Goal: Browse casually

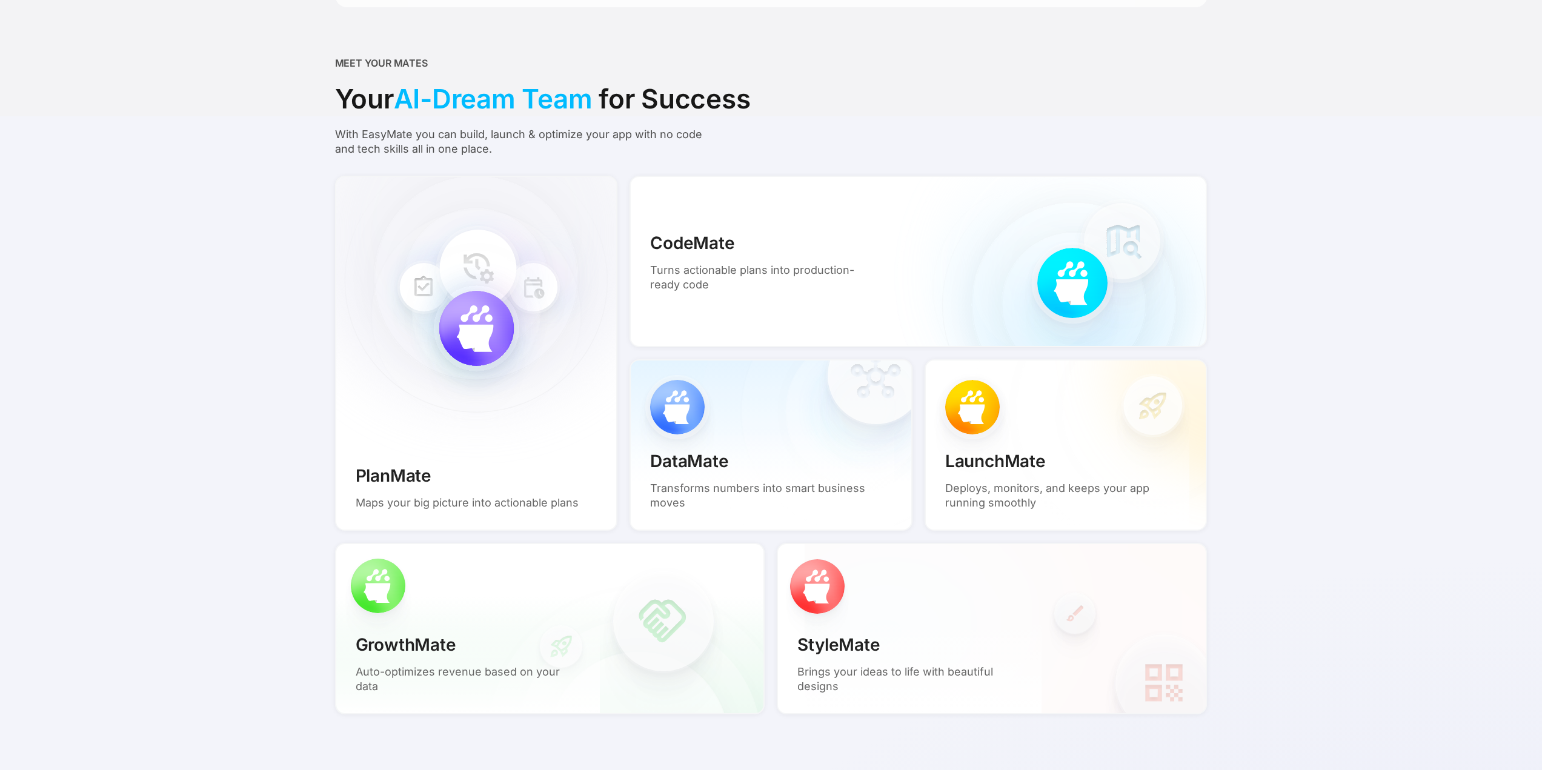
scroll to position [913, 0]
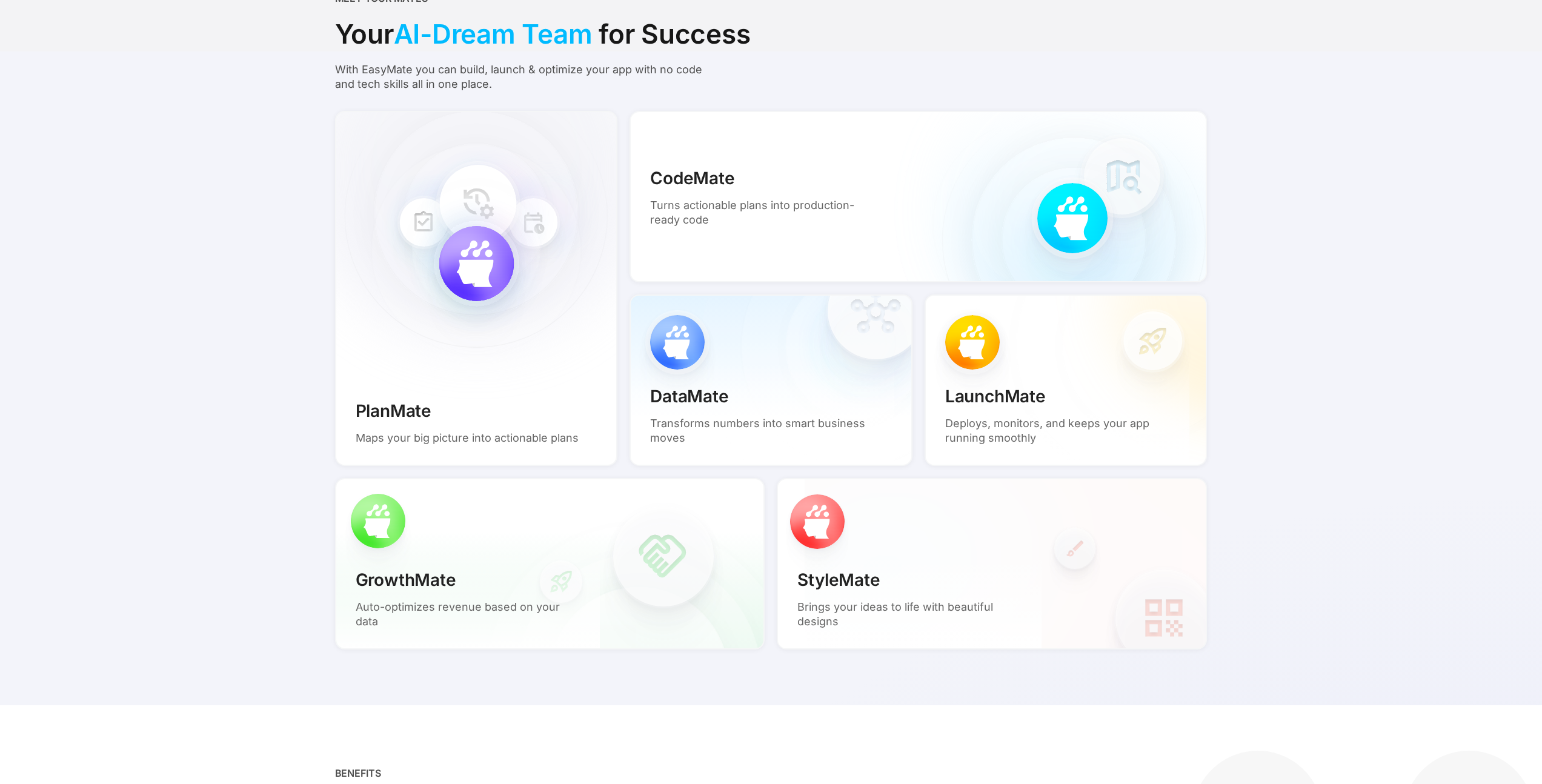
click at [1111, 358] on div "LaunchMate Deploys, monitors, and keeps your app running smoothly" at bounding box center [1066, 379] width 283 height 171
click at [1023, 376] on div "LaunchMate Deploys, monitors, and keeps your app running smoothly" at bounding box center [1058, 413] width 264 height 101
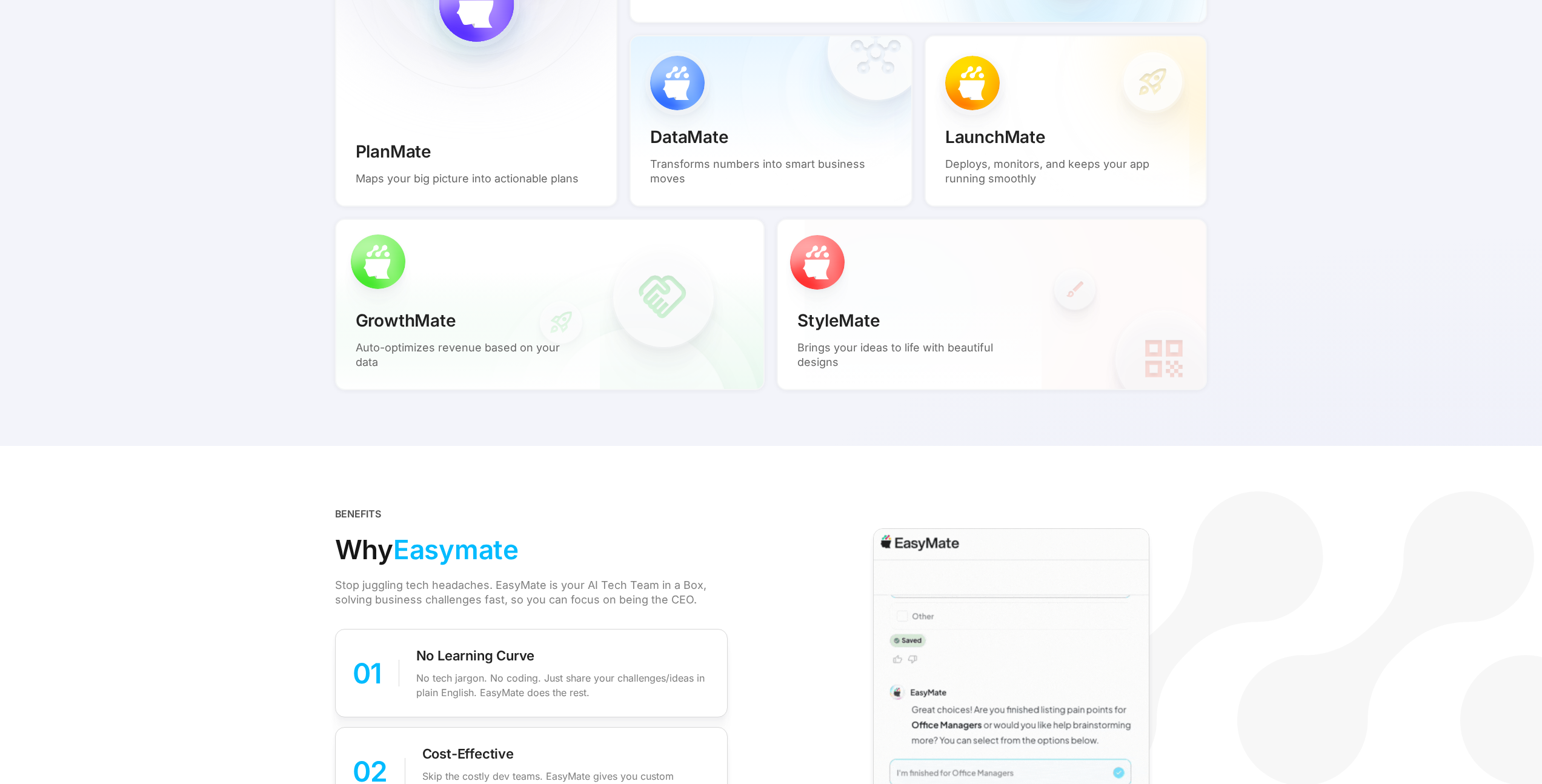
scroll to position [1463, 0]
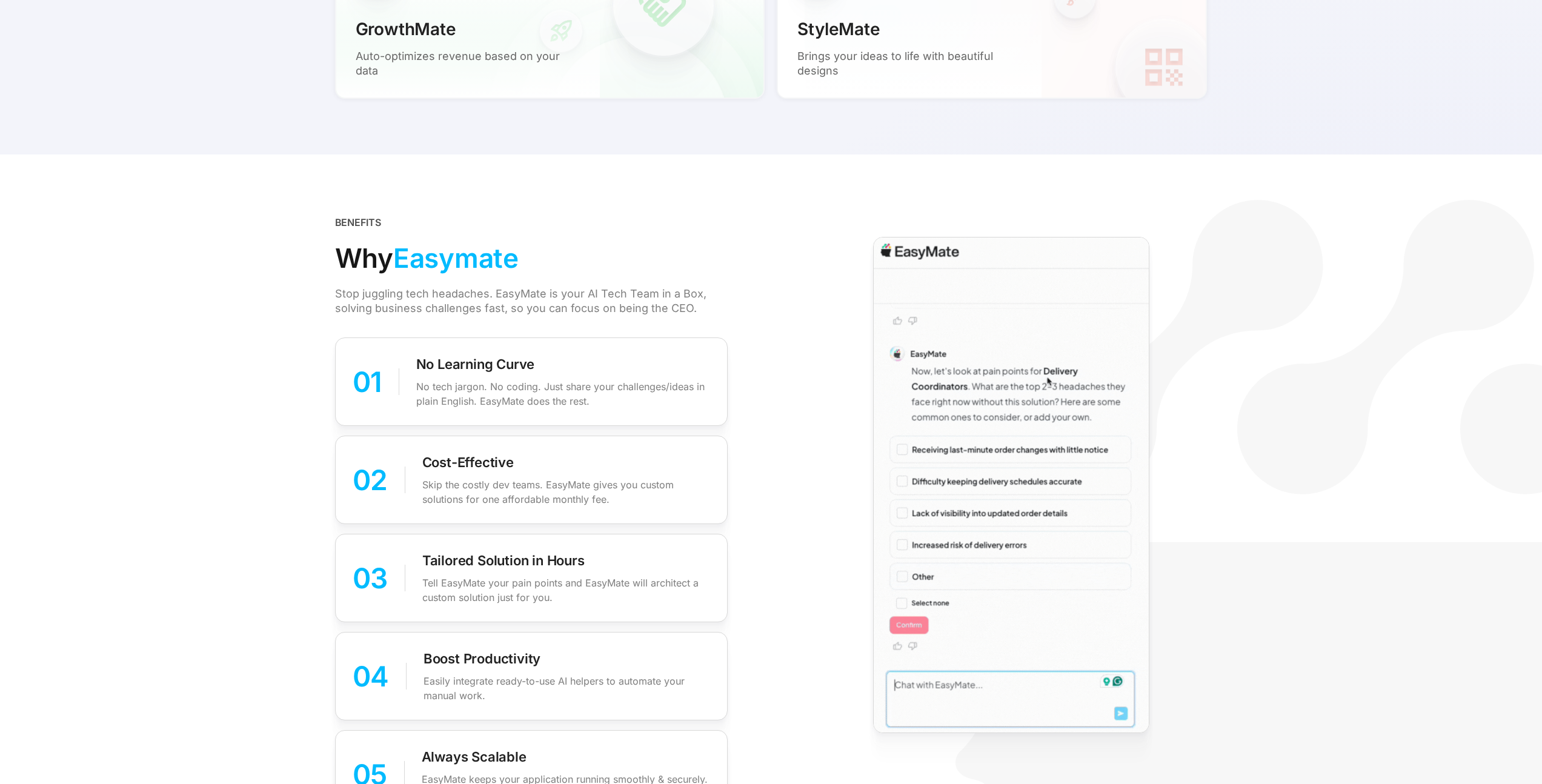
click at [995, 358] on img at bounding box center [1011, 486] width 276 height 497
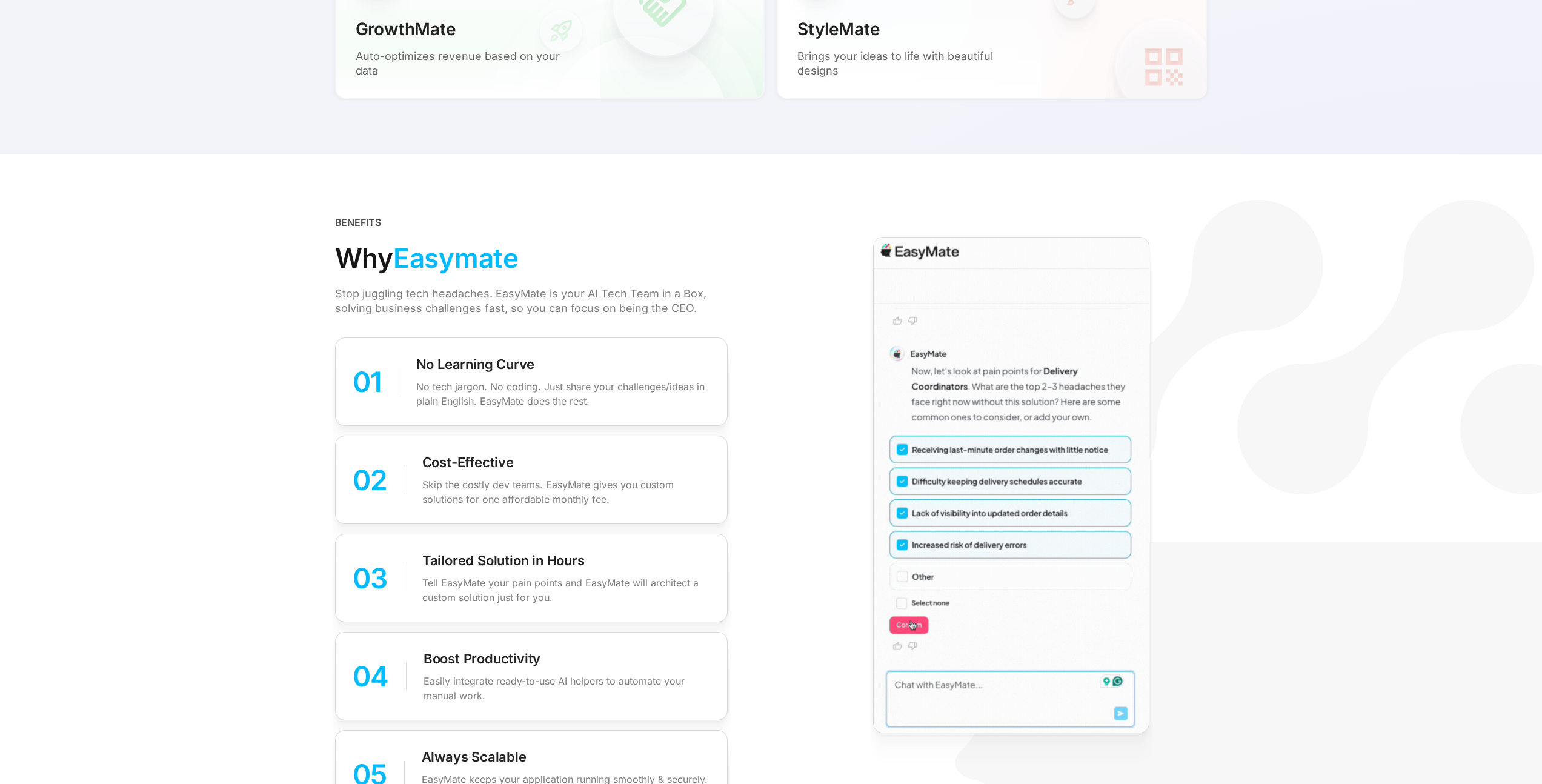
click at [581, 359] on div "No Learning Curve No tech jargon. No coding. Just share your challenges/ideas i…" at bounding box center [563, 382] width 294 height 53
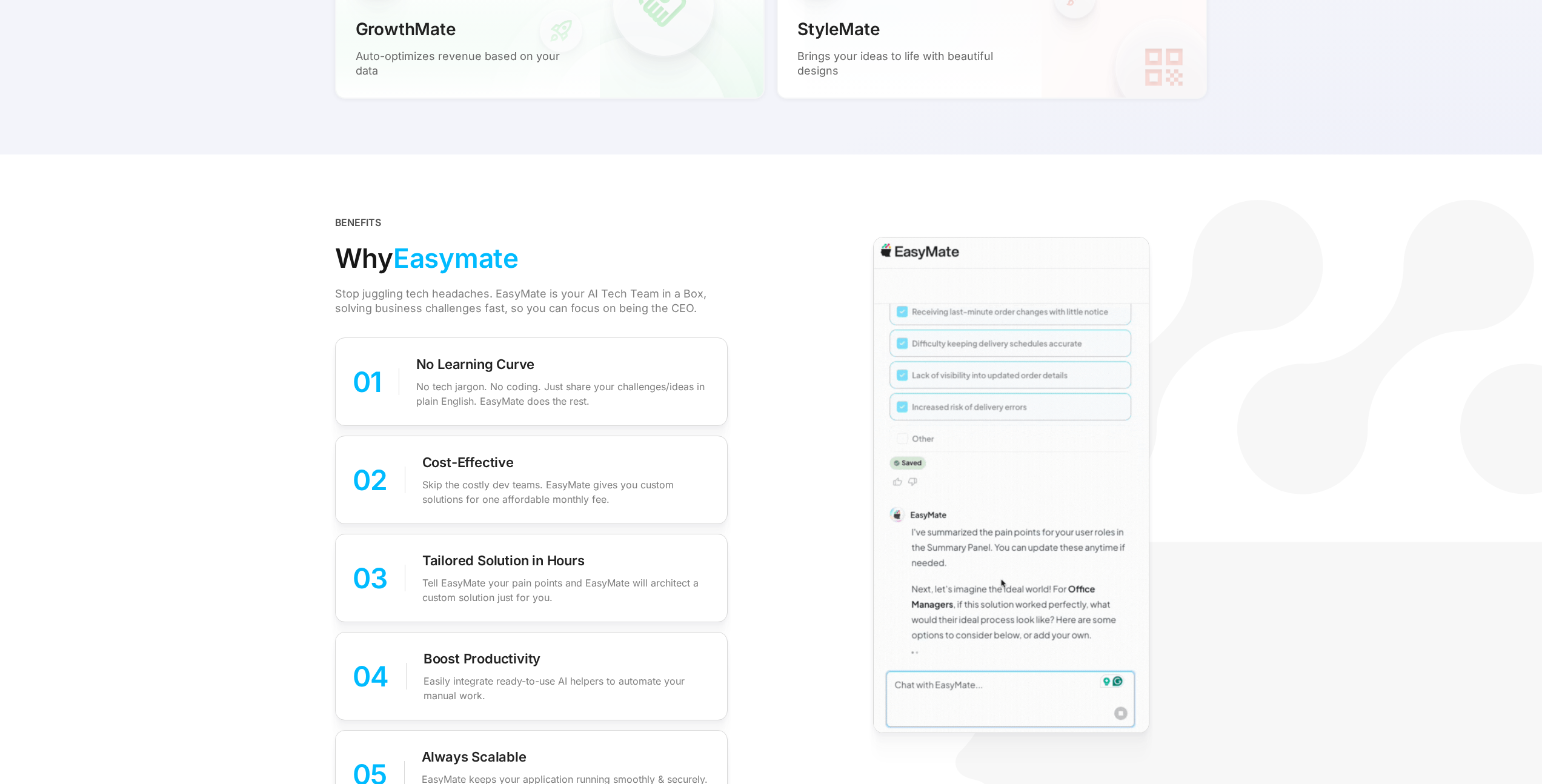
click at [528, 447] on div "02 Cost-Effective Skip the costly dev teams. EasyMate gives you custom solution…" at bounding box center [531, 480] width 393 height 89
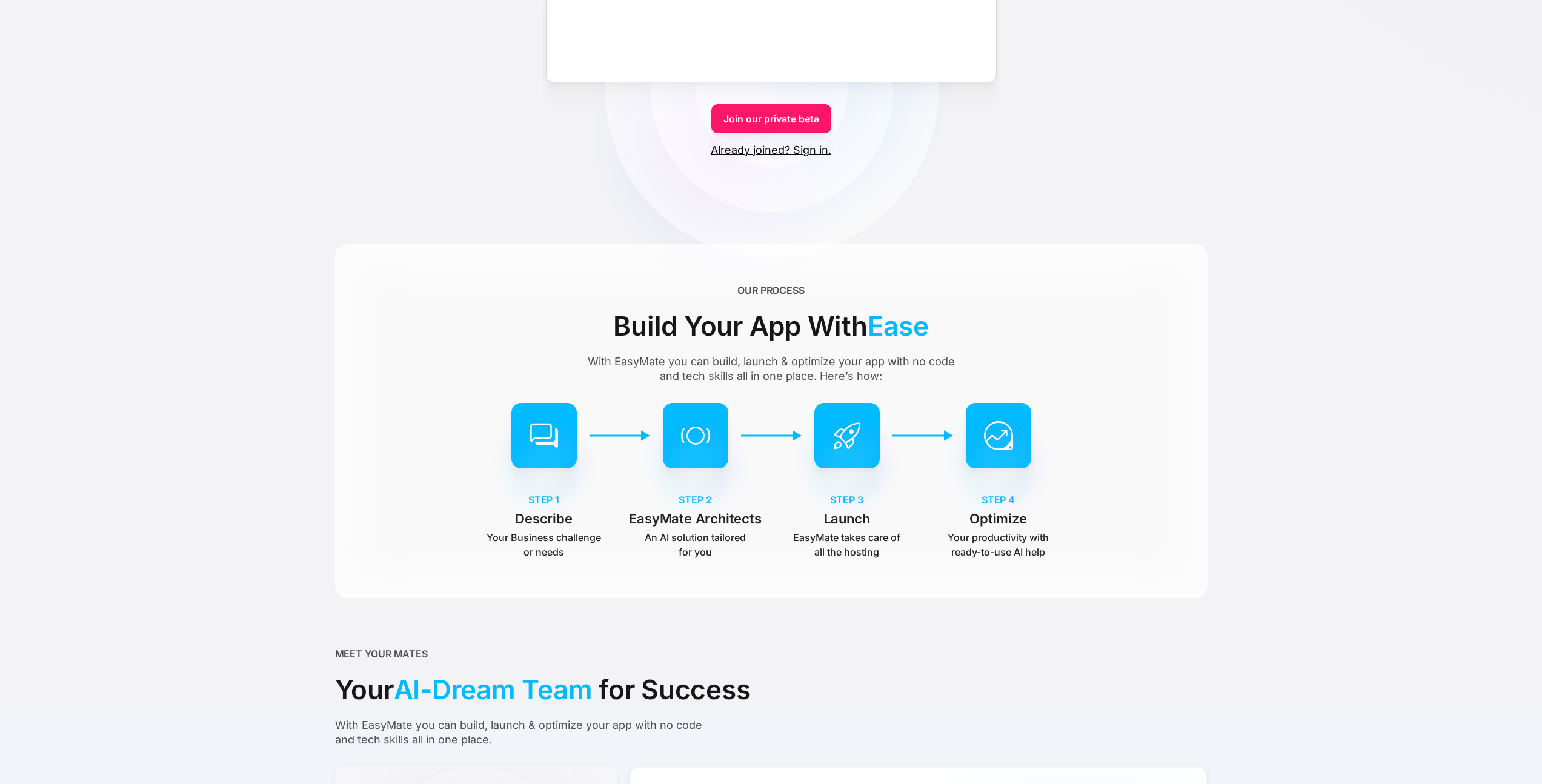
scroll to position [0, 0]
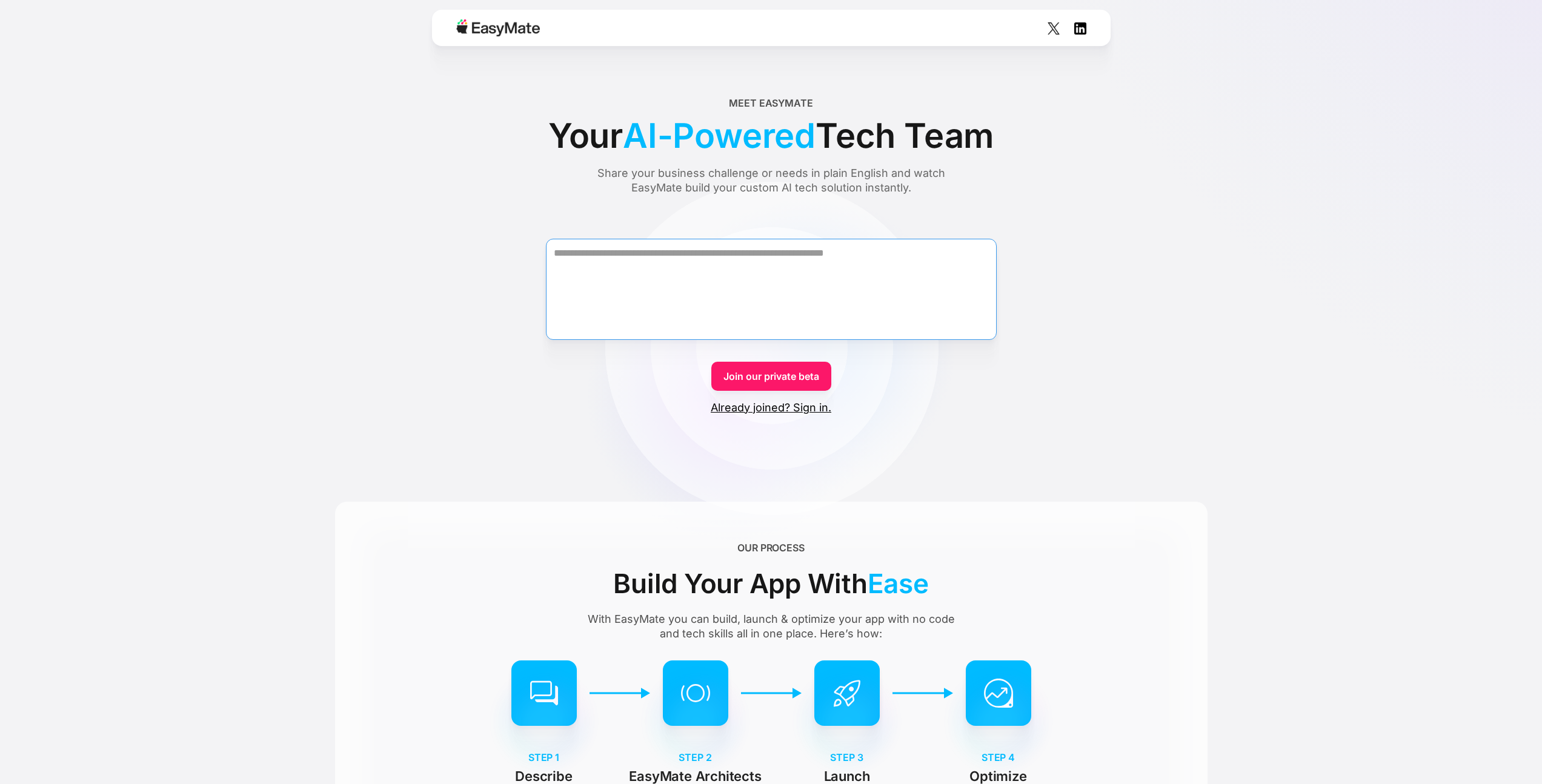
click at [755, 279] on textarea "Form" at bounding box center [771, 290] width 451 height 101
click at [719, 28] on div at bounding box center [771, 28] width 679 height 36
click at [1082, 30] on img at bounding box center [1080, 28] width 12 height 12
click at [1051, 28] on img at bounding box center [1054, 28] width 12 height 12
